Goal: Check status: Check status

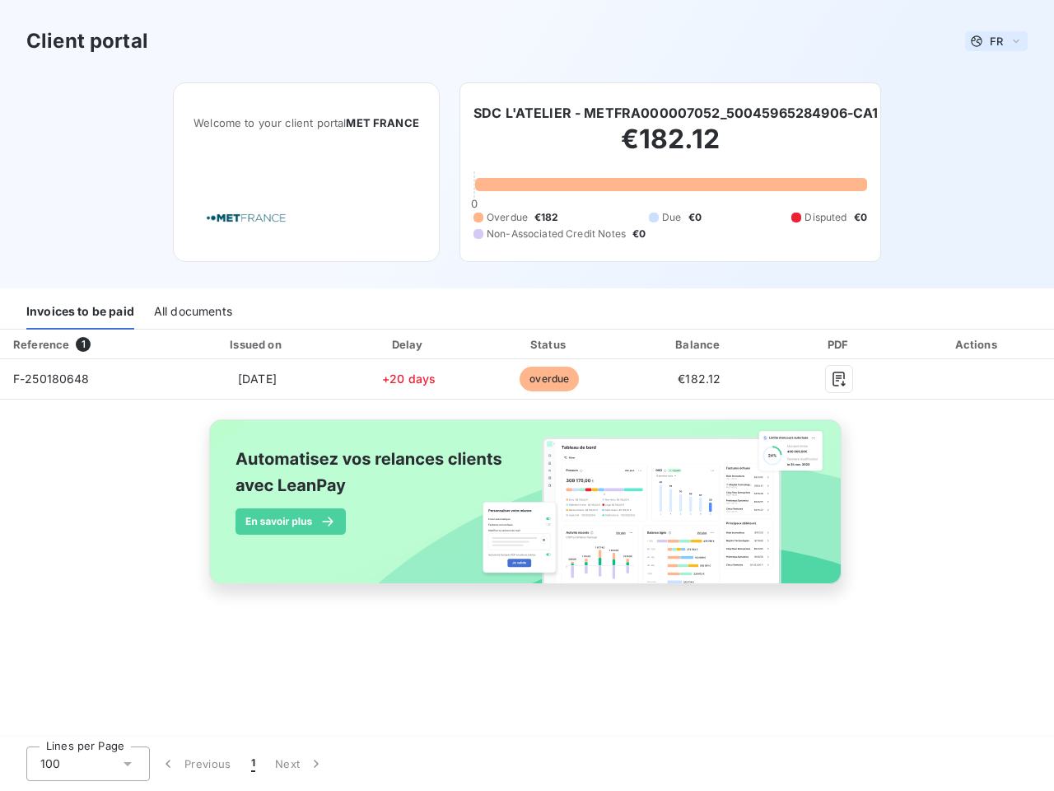
click at [997, 41] on span "FR" at bounding box center [996, 41] width 13 height 13
click at [677, 113] on h6 "SDC L'ATELIER - METFRA000007052_50045965284906-CA1" at bounding box center [676, 113] width 405 height 20
click at [80, 312] on div "Invoices to be paid" at bounding box center [80, 312] width 108 height 35
click at [192, 312] on div "All documents" at bounding box center [193, 312] width 78 height 35
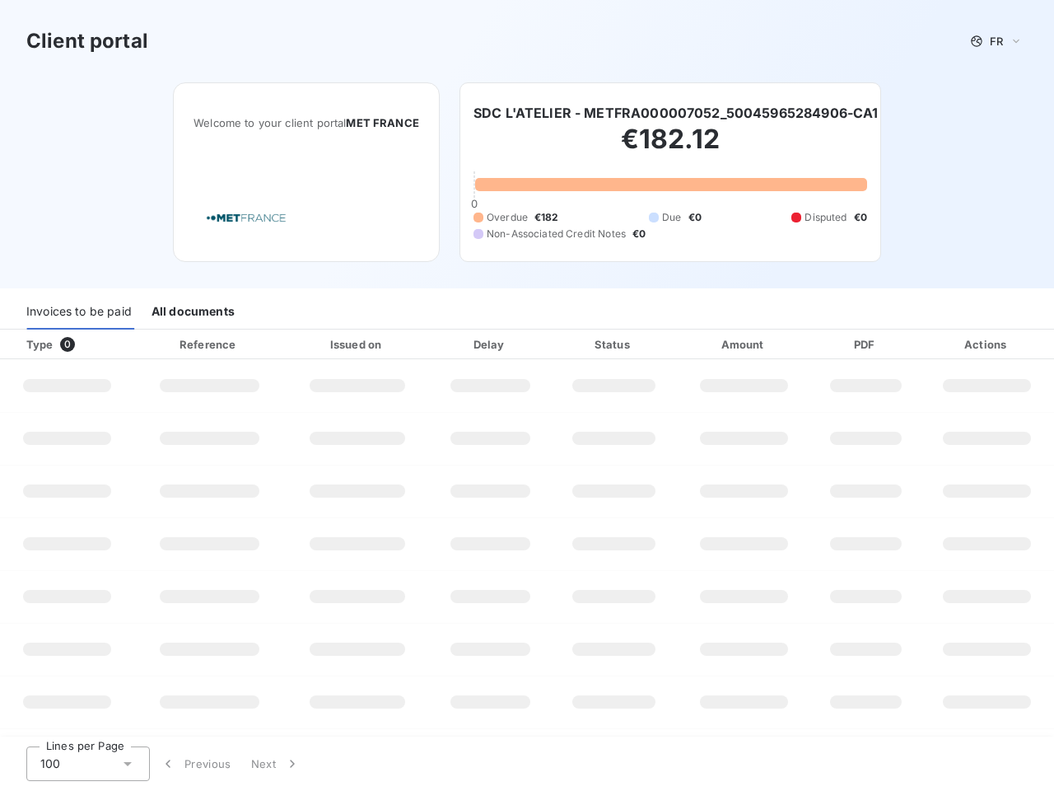
click at [86, 344] on div "Type 0" at bounding box center [73, 344] width 114 height 16
click at [256, 344] on div at bounding box center [260, 344] width 16 height 16
click at [409, 344] on div at bounding box center [406, 344] width 16 height 16
click at [554, 344] on div "Status" at bounding box center [613, 344] width 119 height 16
click at [699, 344] on div "Amount" at bounding box center [744, 344] width 128 height 16
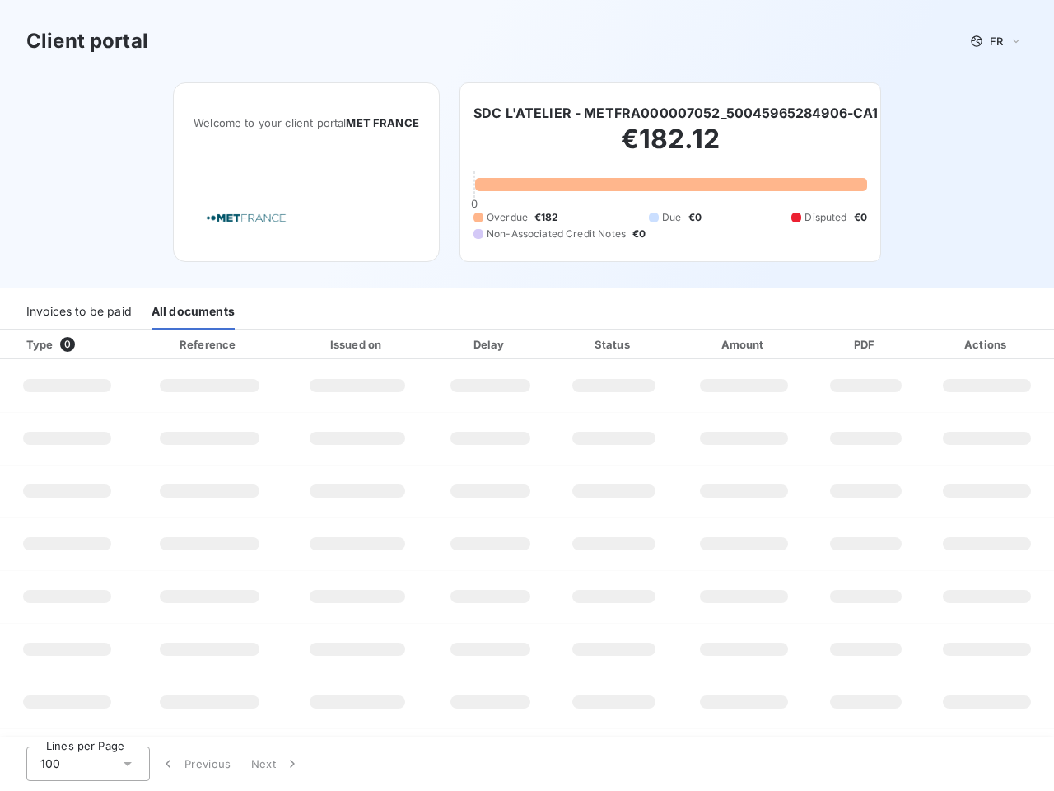
click at [839, 344] on div "PDF" at bounding box center [866, 344] width 102 height 16
